Goal: Task Accomplishment & Management: Use online tool/utility

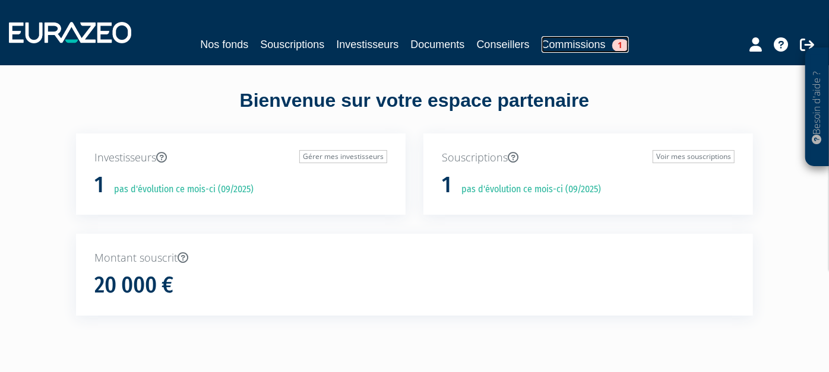
click at [554, 47] on link "Commissions 1" at bounding box center [585, 44] width 87 height 17
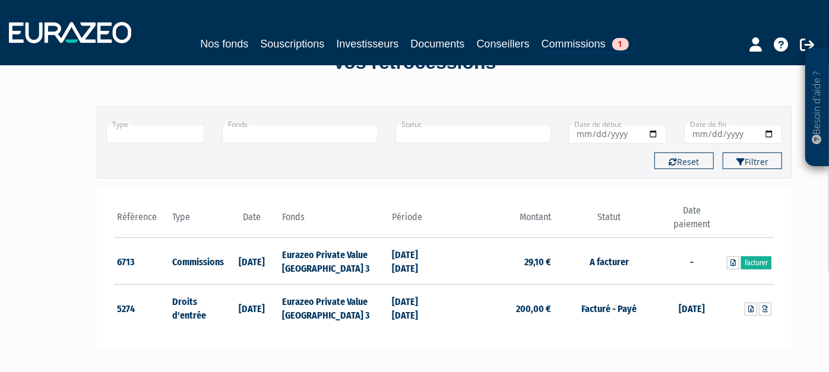
scroll to position [66, 0]
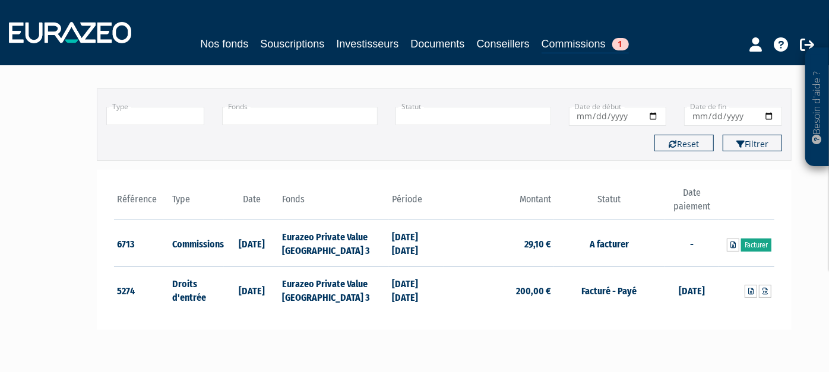
click at [741, 242] on link "Facturer" at bounding box center [756, 245] width 30 height 13
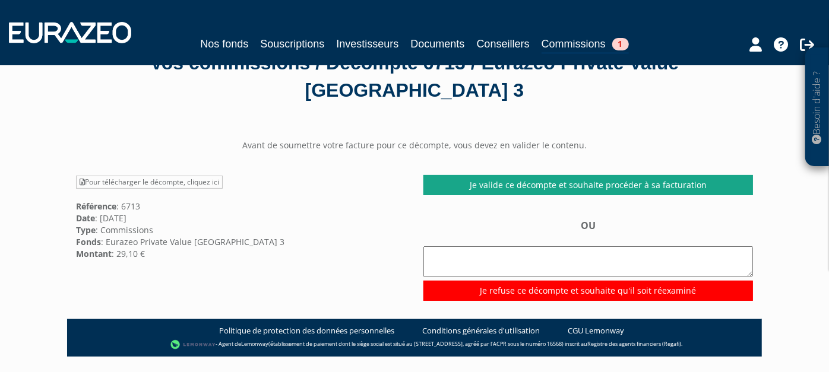
scroll to position [66, 0]
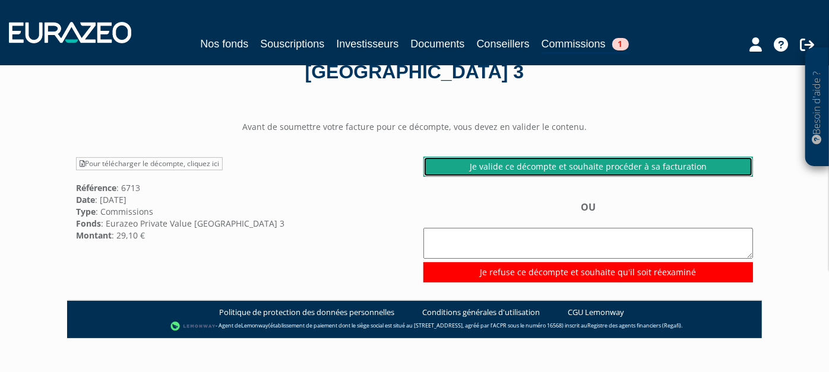
click at [567, 167] on link "Je valide ce décompte et souhaite procéder à sa facturation" at bounding box center [589, 167] width 330 height 20
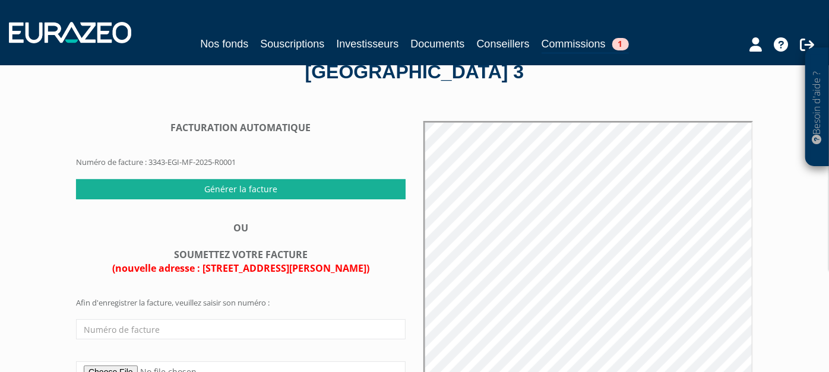
scroll to position [132, 0]
